Goal: Task Accomplishment & Management: Manage account settings

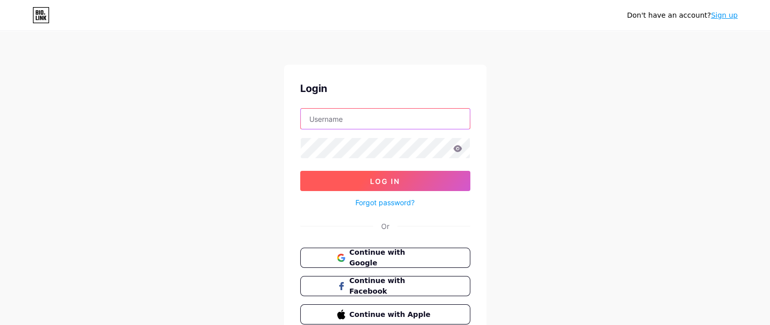
type input "[EMAIL_ADDRESS][DOMAIN_NAME]"
click at [380, 180] on span "Log In" at bounding box center [385, 181] width 30 height 9
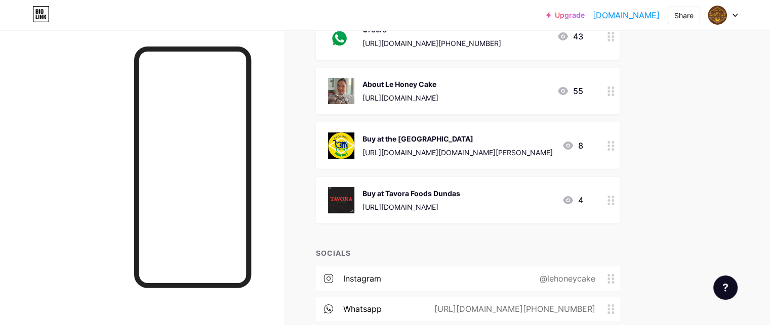
scroll to position [152, 0]
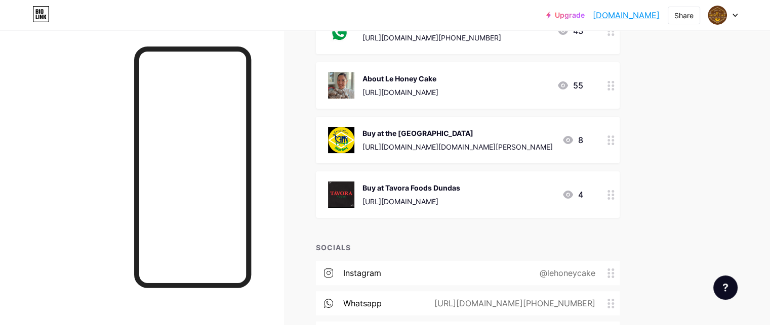
click at [614, 200] on icon at bounding box center [610, 195] width 7 height 10
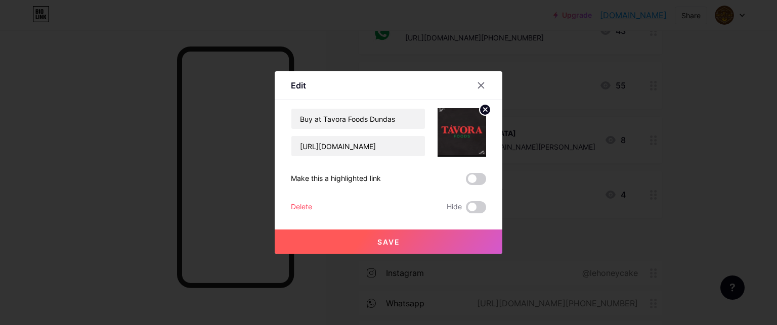
click at [299, 210] on div "Delete" at bounding box center [301, 207] width 21 height 12
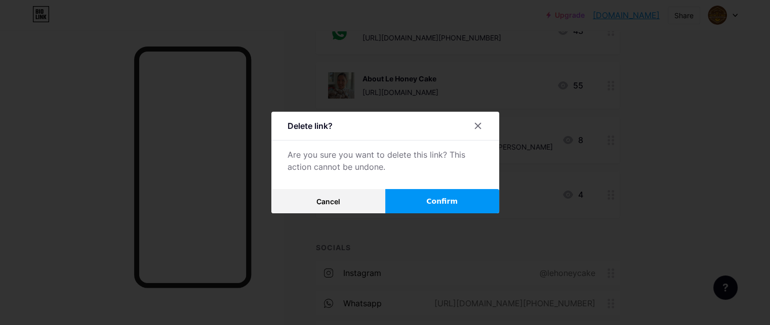
click at [453, 205] on span "Confirm" at bounding box center [441, 201] width 31 height 11
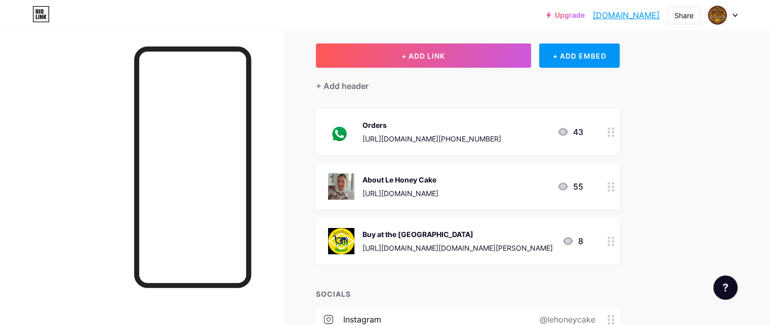
scroll to position [51, 0]
click at [610, 192] on circle at bounding box center [608, 190] width 3 height 3
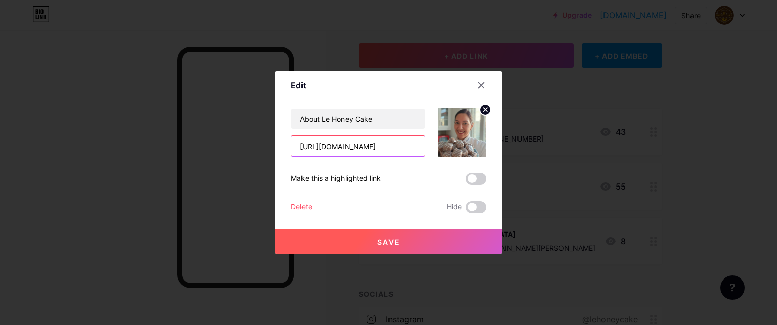
drag, startPoint x: 407, startPoint y: 145, endPoint x: 261, endPoint y: 135, distance: 146.6
click at [261, 135] on div "Edit Content YouTube Play YouTube video without leaving your page. ADD Vimeo Pl…" at bounding box center [388, 162] width 777 height 325
paste input "om"
type input "[URL][DOMAIN_NAME]"
click at [479, 179] on span at bounding box center [476, 179] width 20 height 12
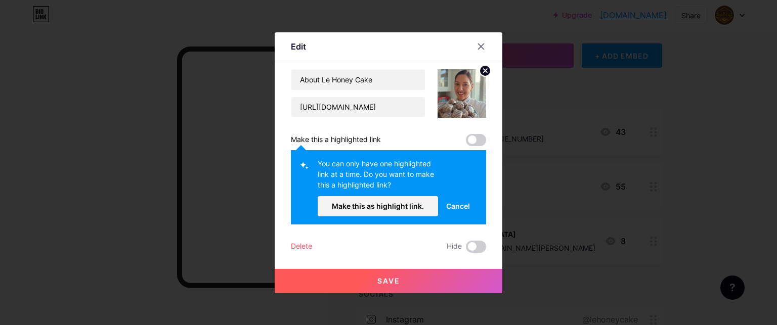
click at [392, 280] on span "Save" at bounding box center [388, 281] width 23 height 9
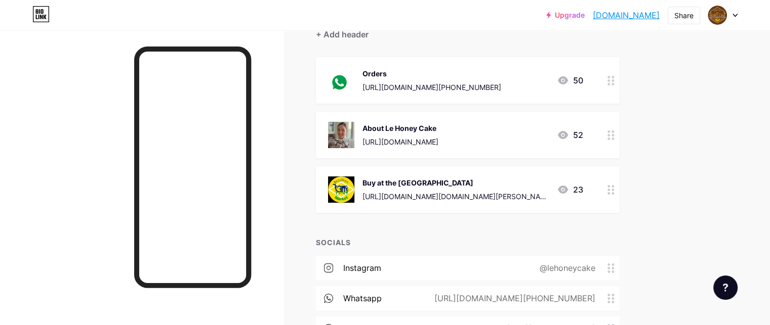
scroll to position [0, 0]
